Goal: Task Accomplishment & Management: Manage account settings

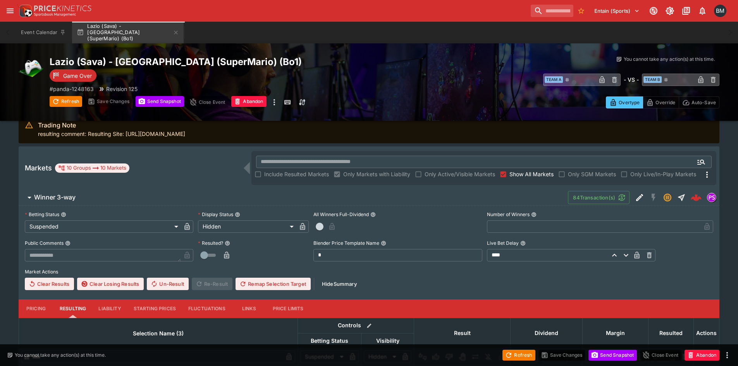
scroll to position [155, 0]
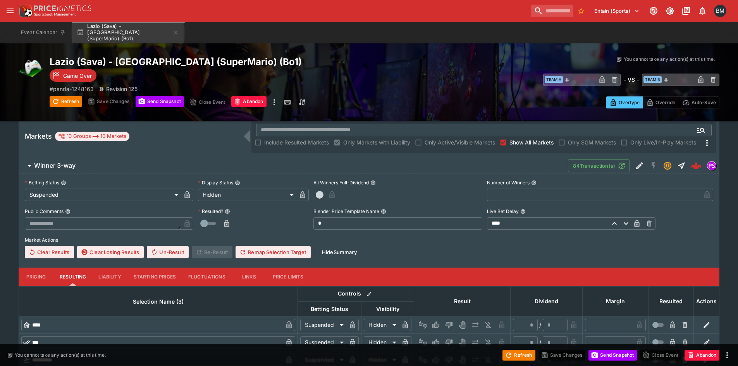
click at [530, 144] on span "Show All Markets" at bounding box center [531, 142] width 44 height 8
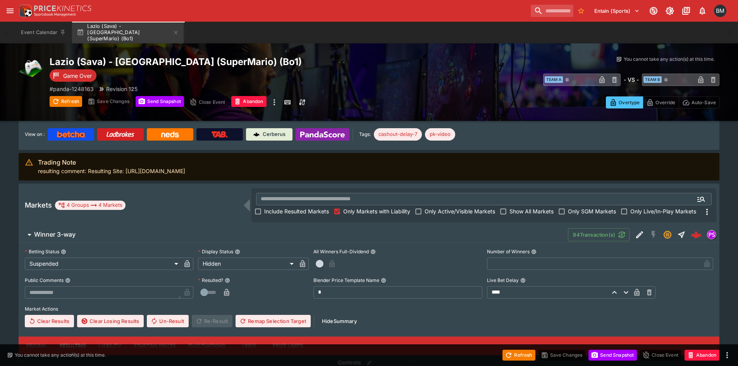
scroll to position [0, 0]
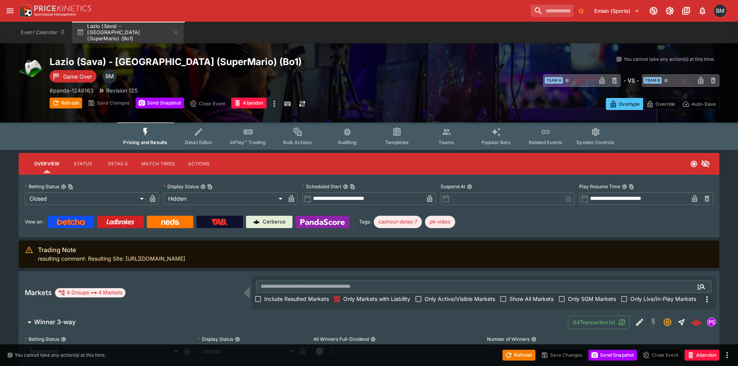
click at [122, 167] on button "Details" at bounding box center [117, 164] width 35 height 19
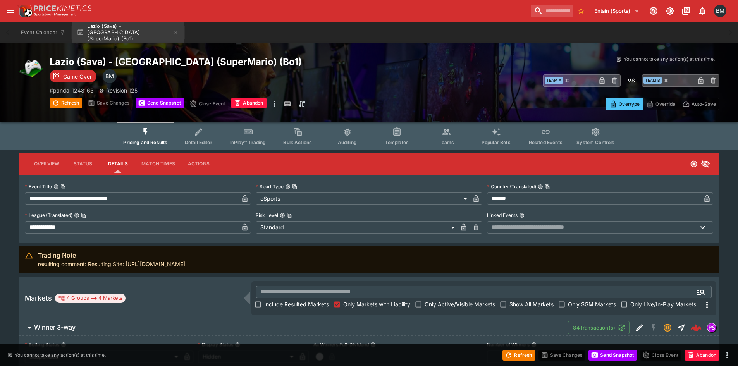
click at [38, 167] on button "Overview" at bounding box center [47, 164] width 38 height 19
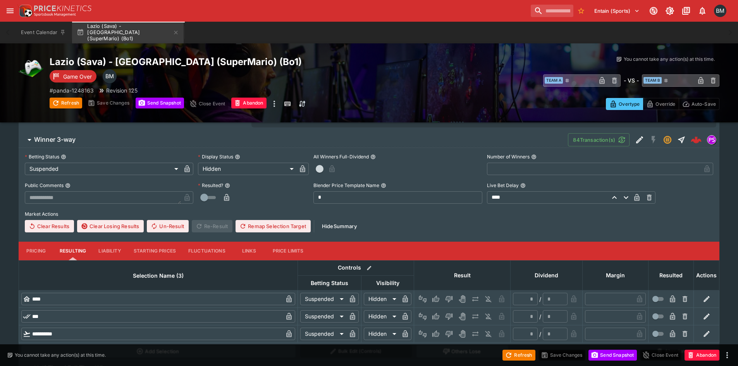
scroll to position [232, 0]
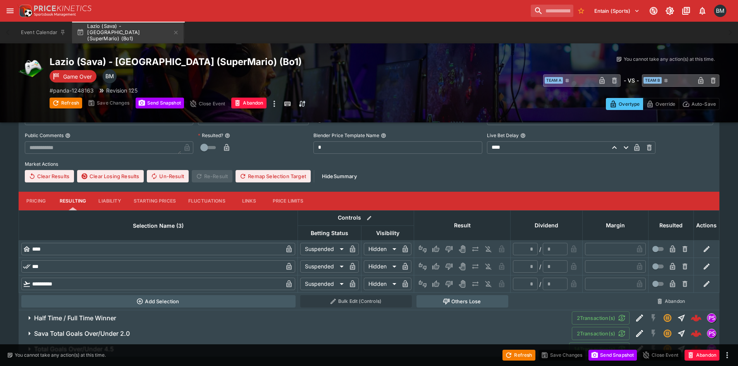
drag, startPoint x: 437, startPoint y: 246, endPoint x: 437, endPoint y: 250, distance: 4.3
click at [437, 246] on icon "Win" at bounding box center [435, 249] width 7 height 7
type input "*"
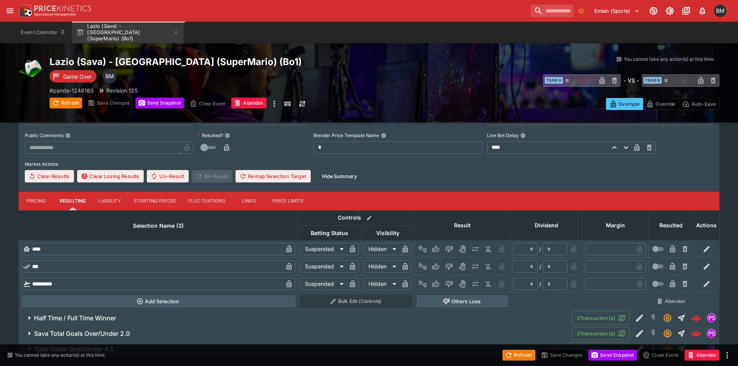
type input "*"
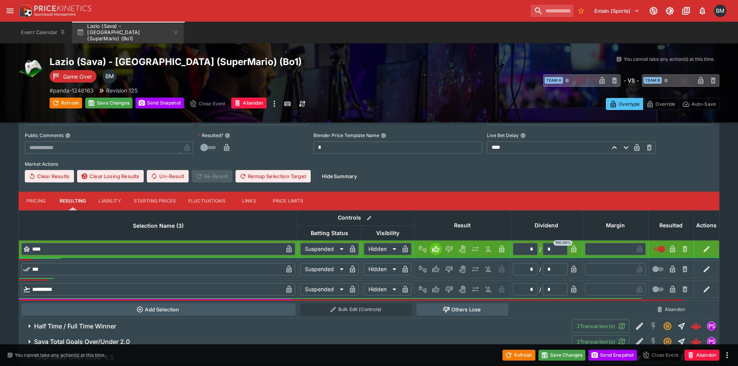
drag, startPoint x: 446, startPoint y: 308, endPoint x: 376, endPoint y: 299, distance: 70.4
click at [446, 308] on icon "button" at bounding box center [445, 310] width 3 height 4
type input "**********"
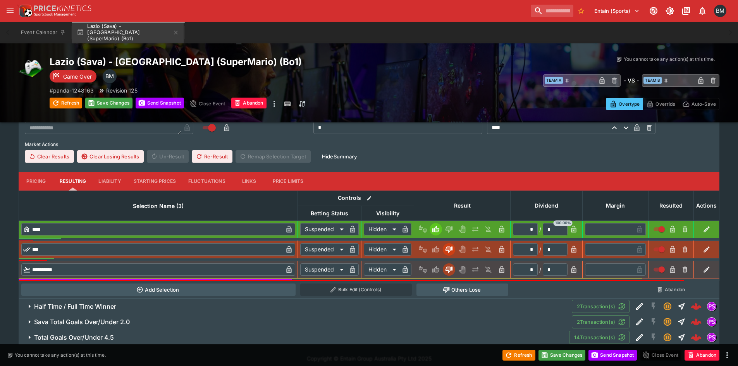
scroll to position [258, 0]
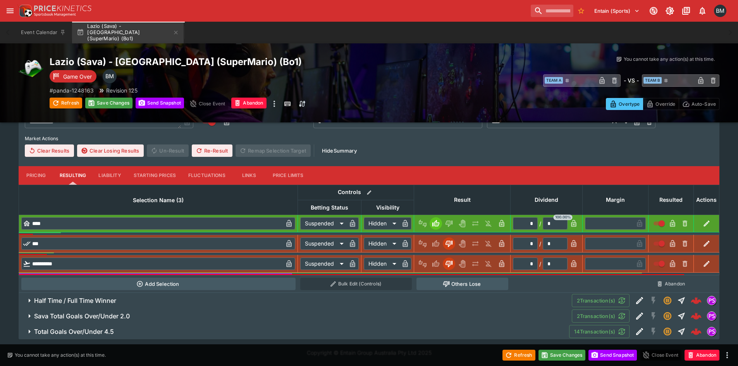
click at [140, 298] on span "Half Time / Full Time Winner" at bounding box center [300, 301] width 532 height 8
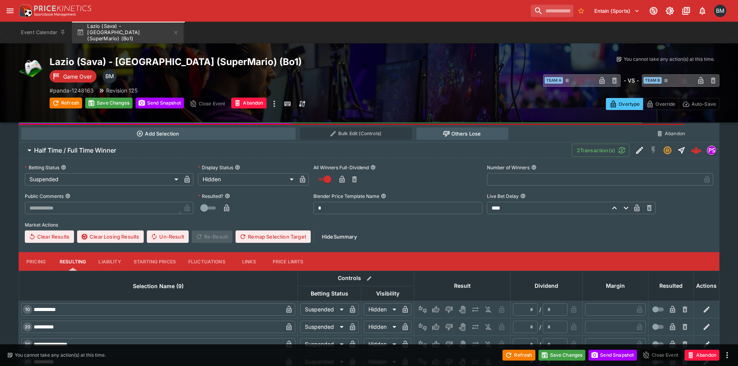
scroll to position [452, 0]
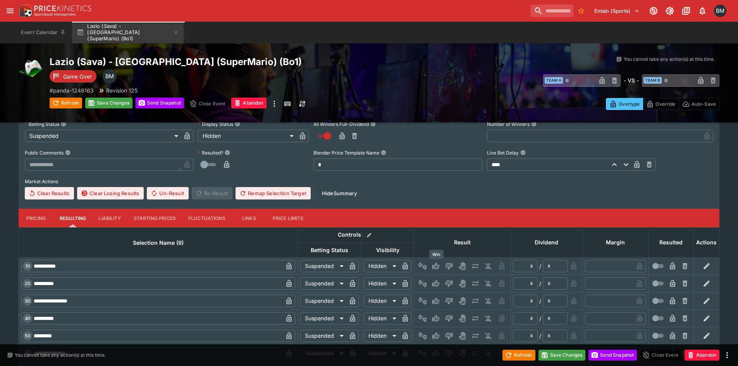
click at [436, 265] on icon "Win" at bounding box center [437, 266] width 4 height 5
type input "*"
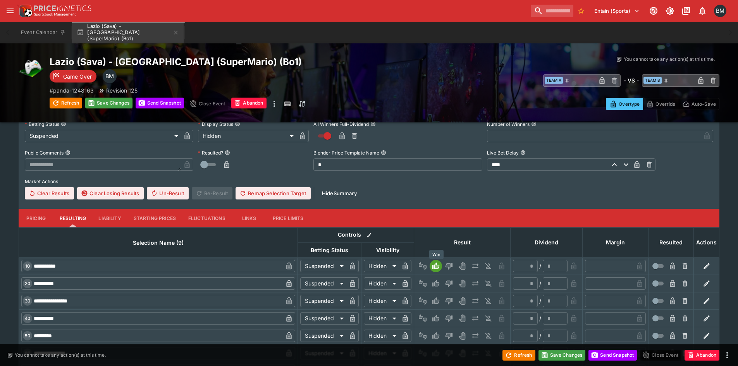
type input "*"
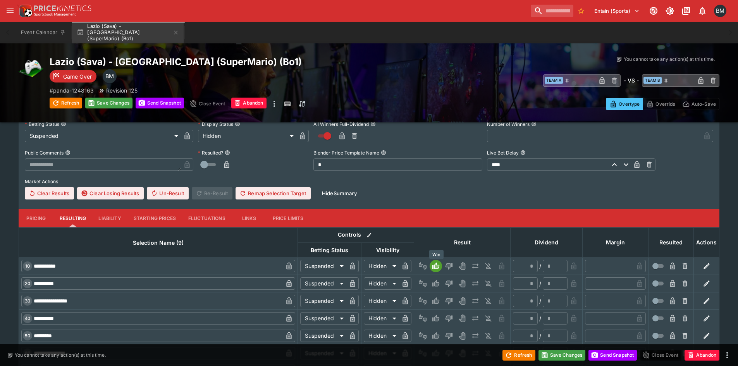
type input "*"
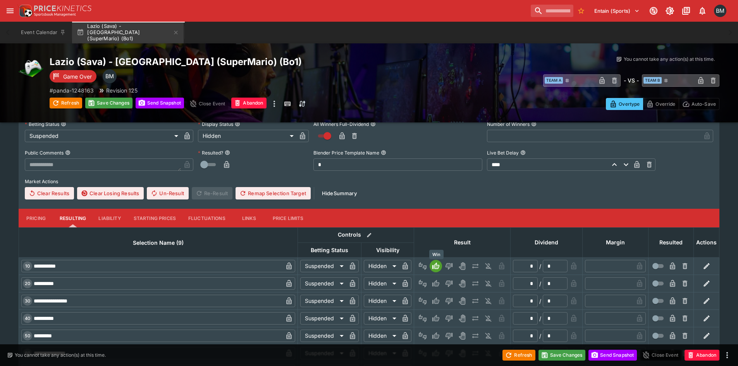
type input "*"
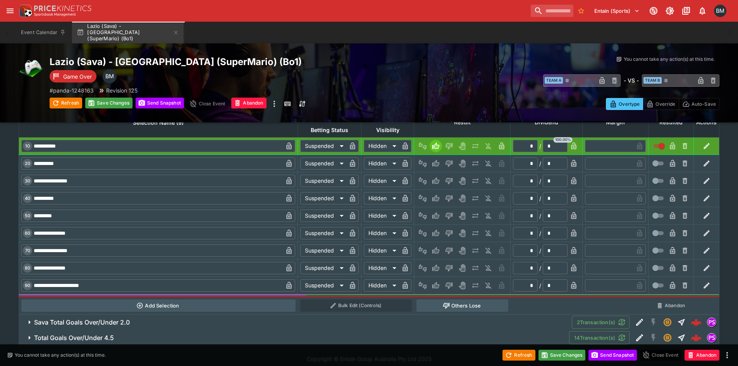
scroll to position [578, 0]
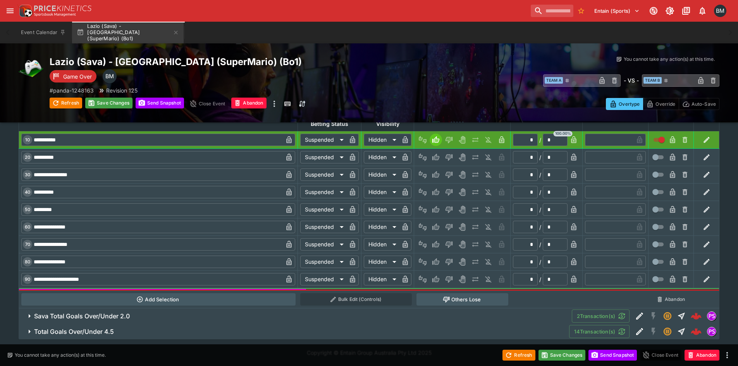
click at [449, 297] on icon "button" at bounding box center [446, 300] width 7 height 6
type input "**********"
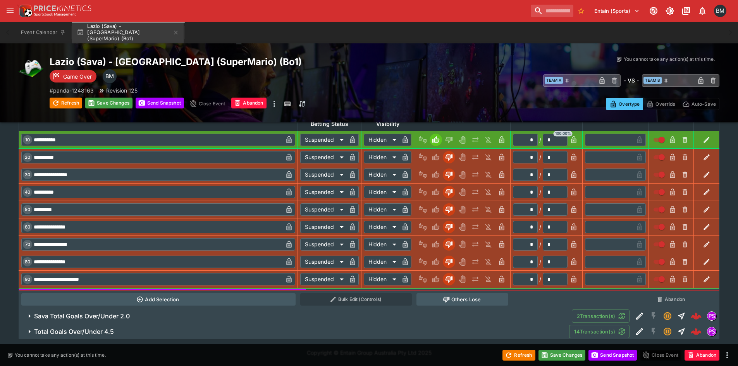
click at [130, 318] on h6 "Sava Total Goals Over/Under 2.0" at bounding box center [82, 316] width 96 height 8
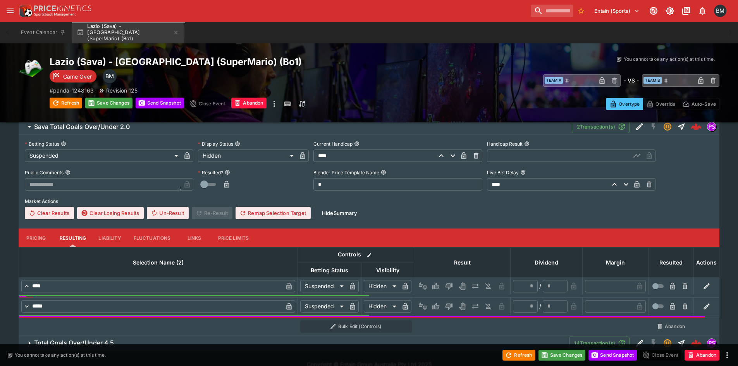
scroll to position [772, 0]
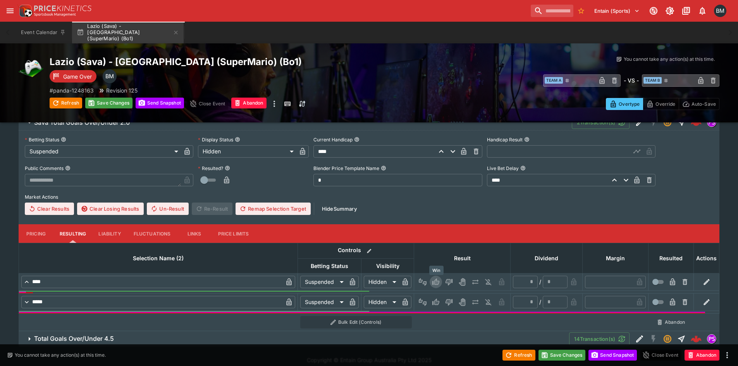
click at [434, 279] on icon "Win" at bounding box center [436, 282] width 8 height 8
type input "*"
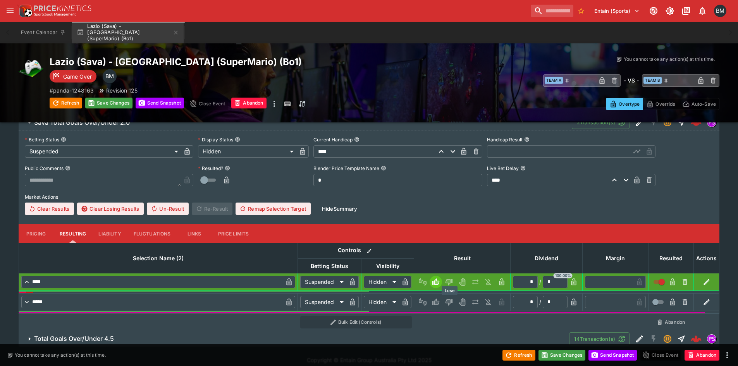
click at [452, 301] on icon "Lose" at bounding box center [449, 302] width 7 height 7
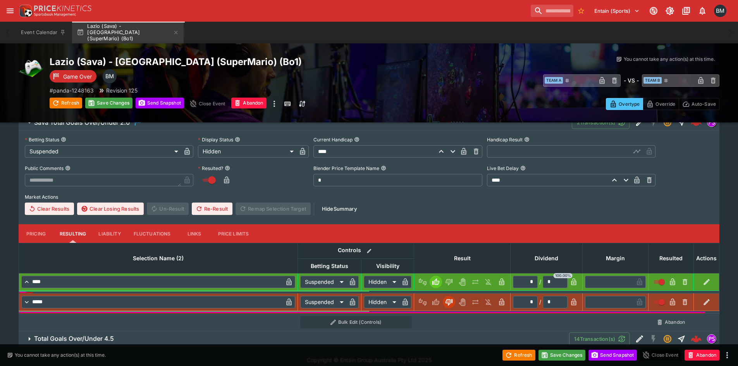
click at [171, 339] on span "Total Goals Over/Under 4.5" at bounding box center [298, 339] width 529 height 8
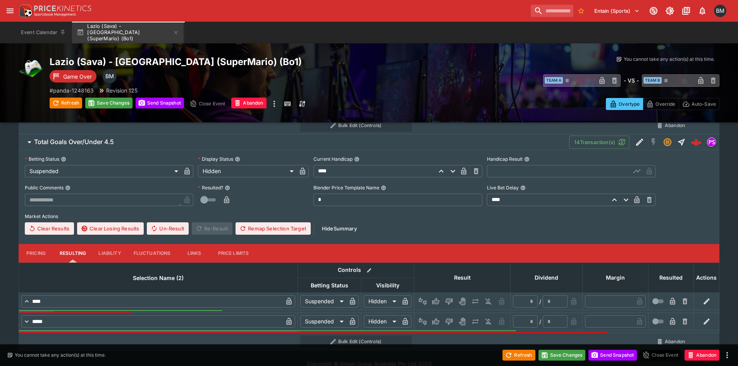
scroll to position [980, 0]
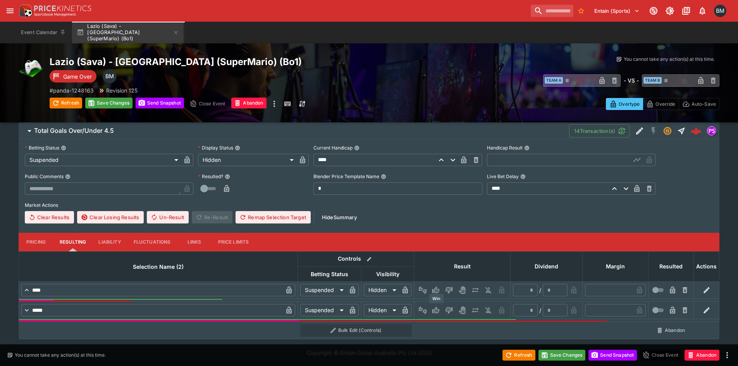
click at [440, 311] on icon "Win" at bounding box center [436, 310] width 8 height 8
type input "*"
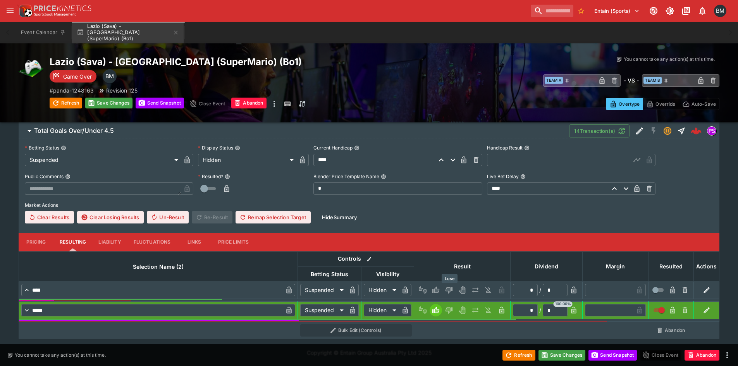
click at [448, 289] on icon "Lose" at bounding box center [448, 290] width 4 height 5
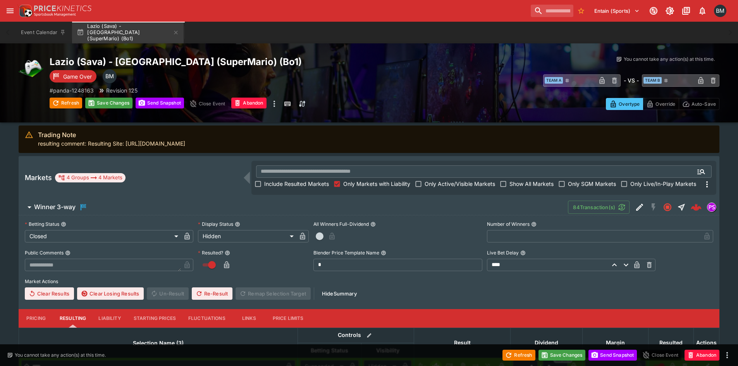
scroll to position [89, 0]
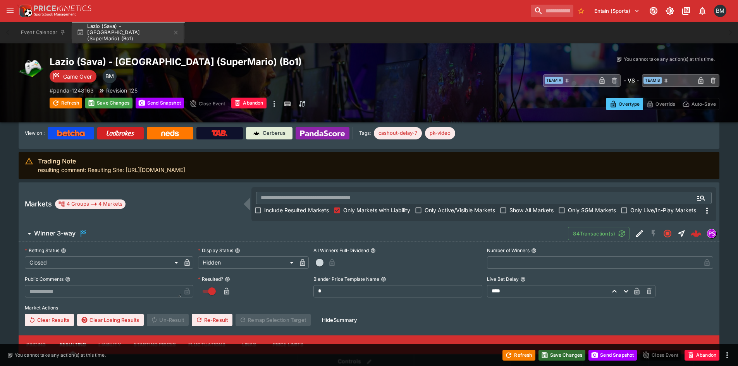
click at [560, 353] on button "Save Changes" at bounding box center [562, 355] width 47 height 11
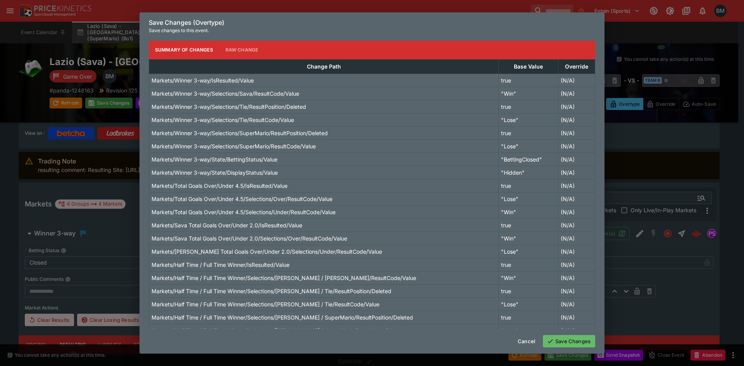
click at [569, 330] on div "Cancel Save Changes" at bounding box center [371, 341] width 465 height 25
click at [577, 338] on button "Save Changes" at bounding box center [569, 341] width 52 height 12
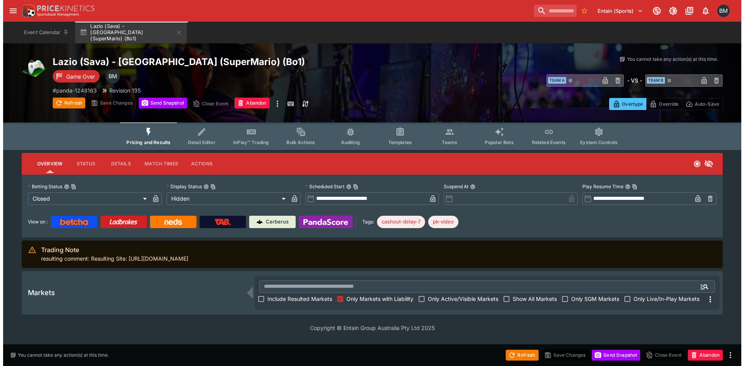
scroll to position [0, 0]
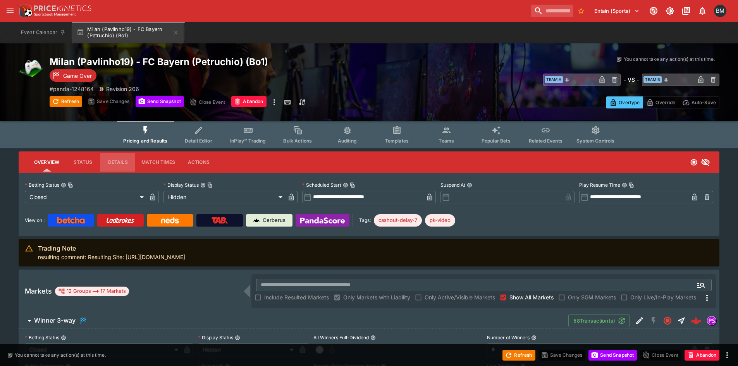
click at [125, 162] on button "Details" at bounding box center [117, 162] width 35 height 19
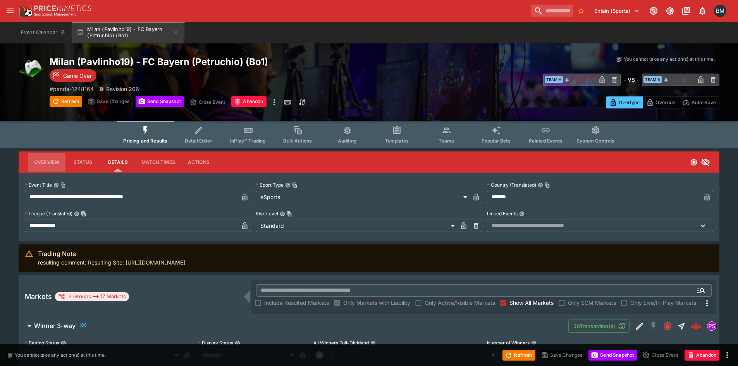
click at [38, 158] on button "Overview" at bounding box center [47, 162] width 38 height 19
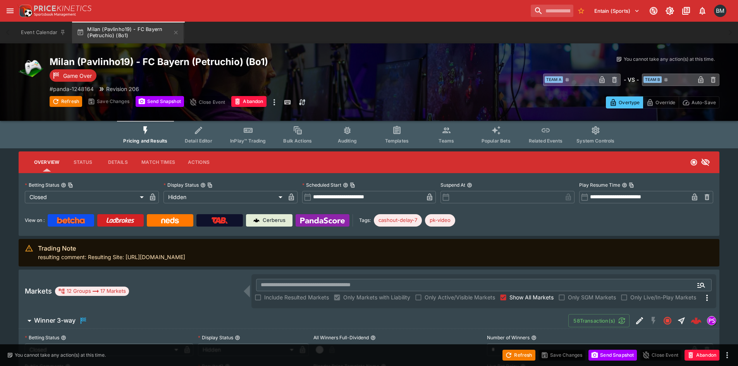
click at [524, 296] on span "Show All Markets" at bounding box center [531, 297] width 44 height 8
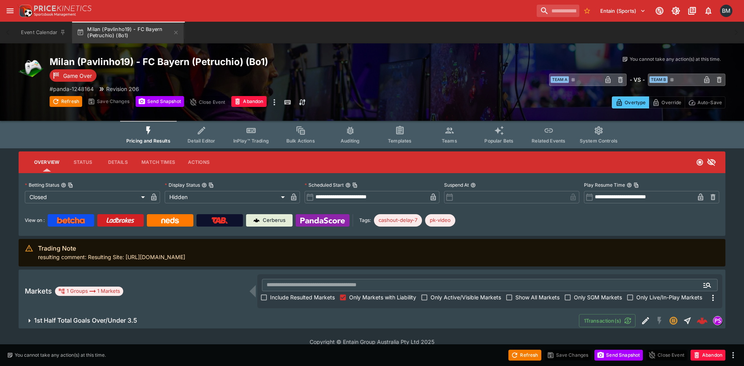
click at [265, 321] on span "1st Half Total Goals Over/Under 3.5" at bounding box center [303, 321] width 539 height 8
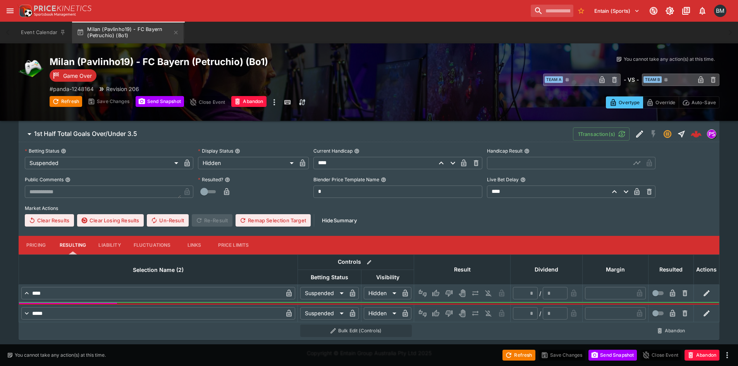
scroll to position [187, 0]
click at [435, 293] on icon "Win" at bounding box center [436, 293] width 8 height 8
type input "*"
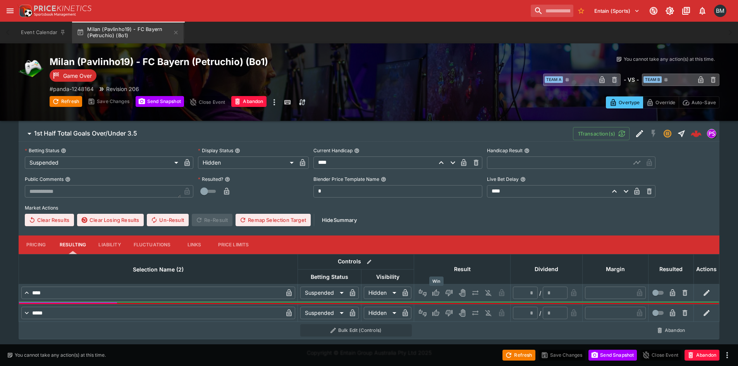
type input "*"
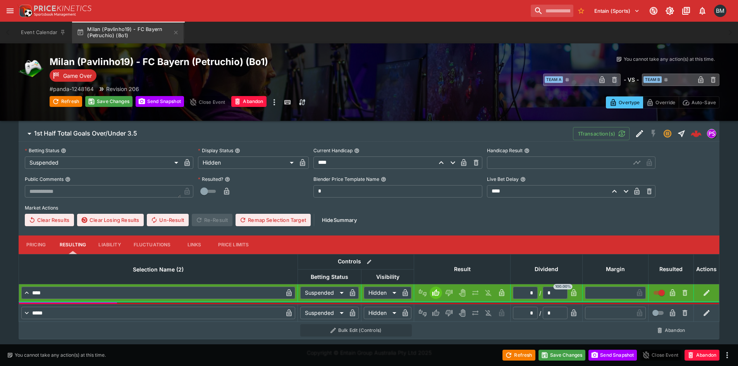
click at [449, 313] on icon "Lose" at bounding box center [448, 313] width 4 height 5
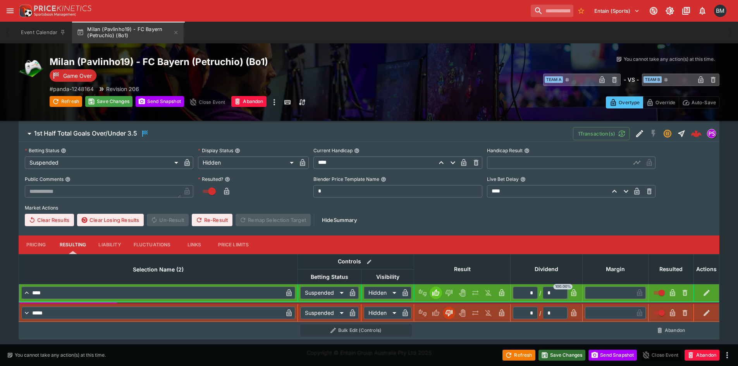
click at [553, 353] on button "Save Changes" at bounding box center [562, 355] width 47 height 11
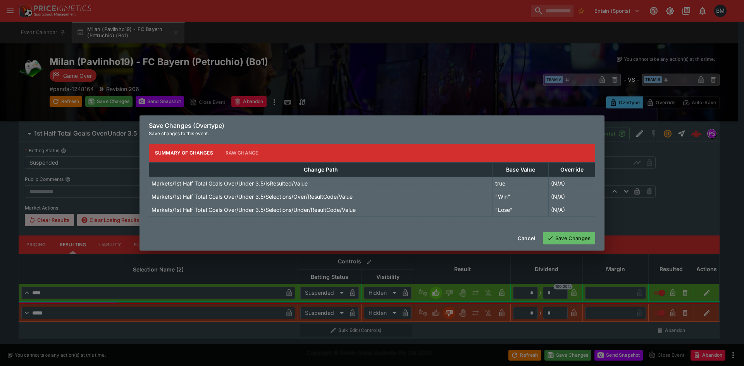
click at [560, 236] on button "Save Changes" at bounding box center [569, 238] width 52 height 12
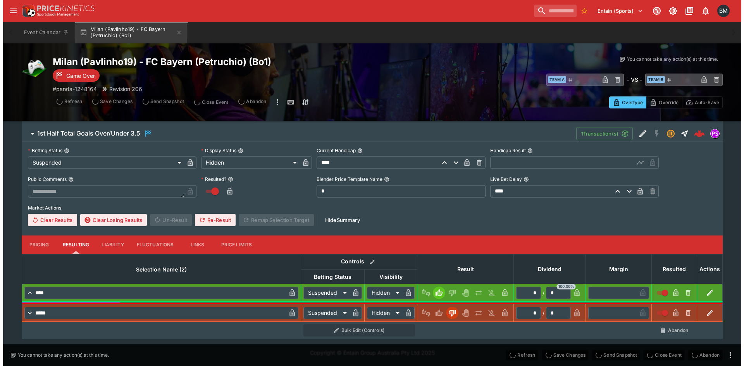
scroll to position [0, 0]
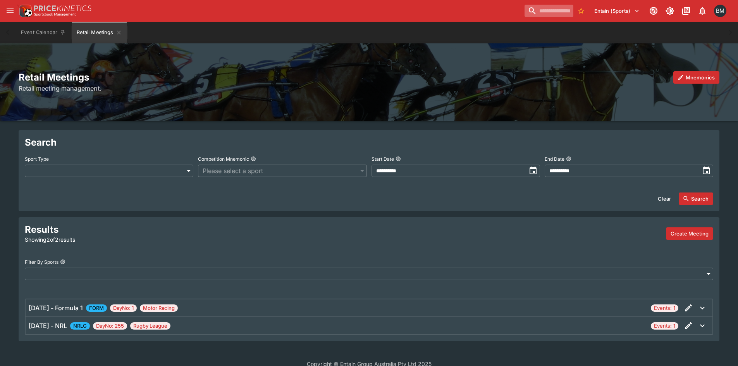
click at [525, 5] on input "search" at bounding box center [549, 11] width 49 height 12
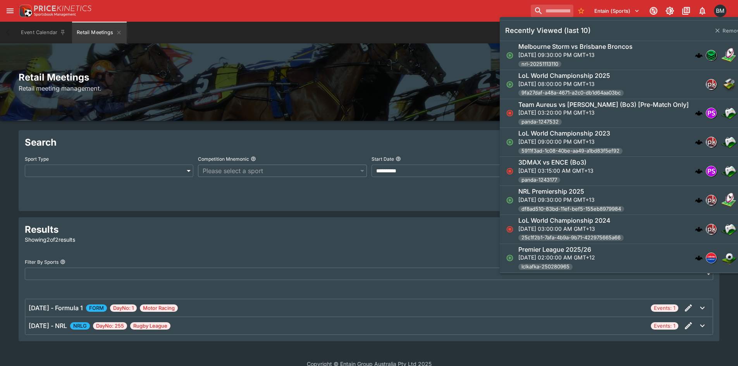
click at [568, 78] on h6 "LoL World Championship 2025" at bounding box center [564, 76] width 92 height 8
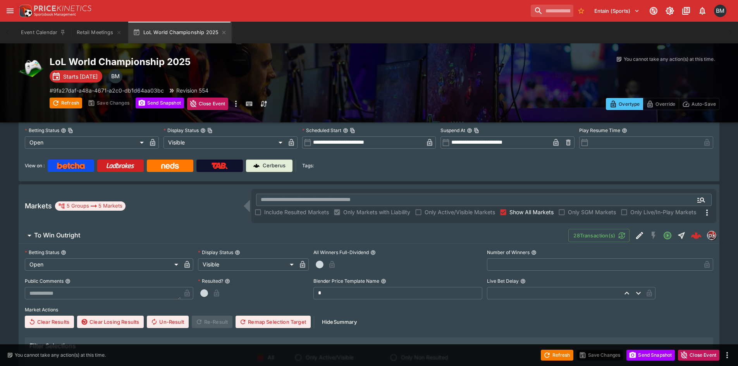
scroll to position [39, 0]
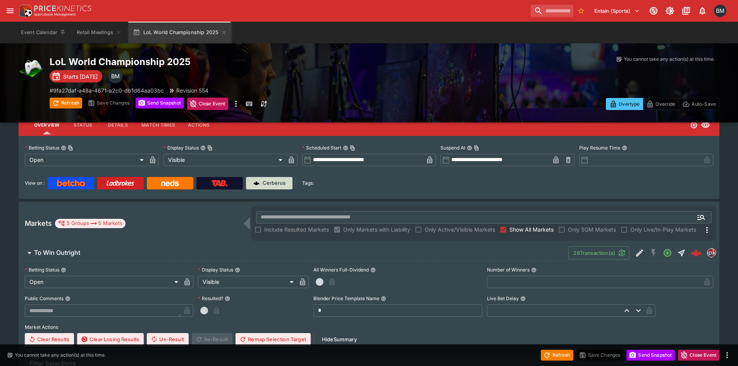
click at [268, 183] on p "Cerberus" at bounding box center [274, 183] width 23 height 8
